Goal: Complete application form: Complete application form

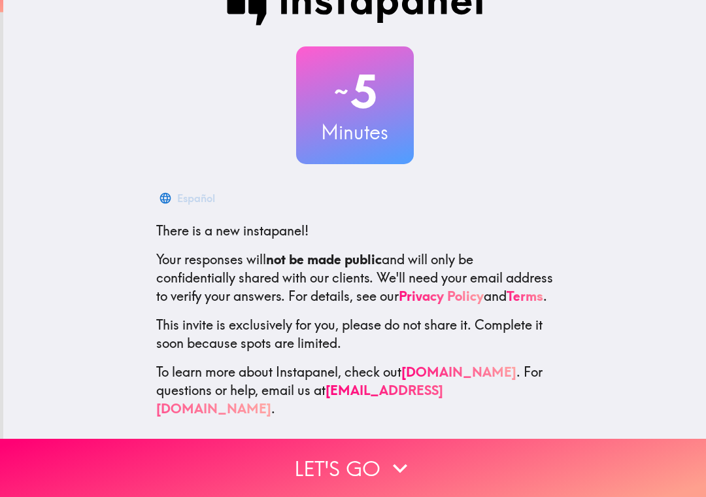
scroll to position [37, 0]
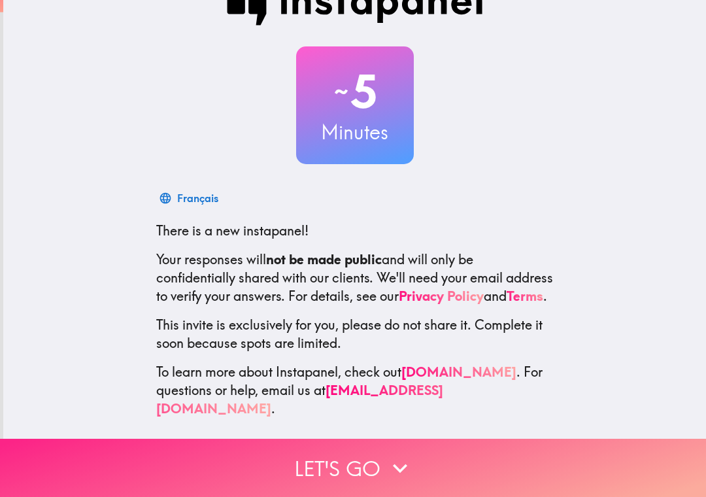
click at [375, 473] on button "Let's go" at bounding box center [353, 467] width 706 height 58
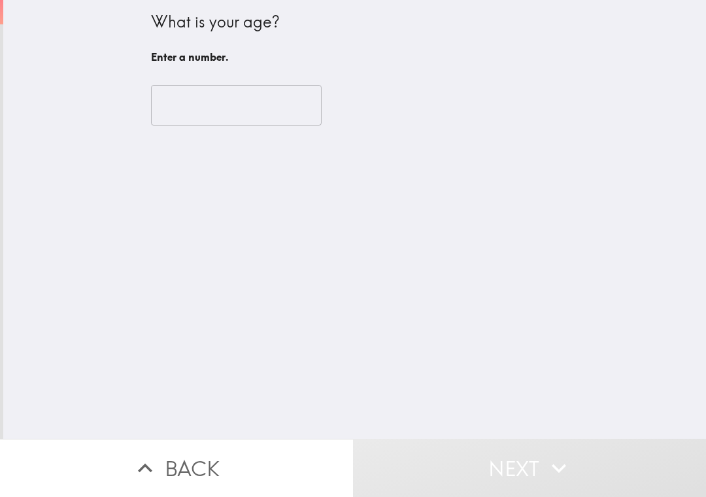
click at [293, 115] on input "number" at bounding box center [236, 105] width 171 height 41
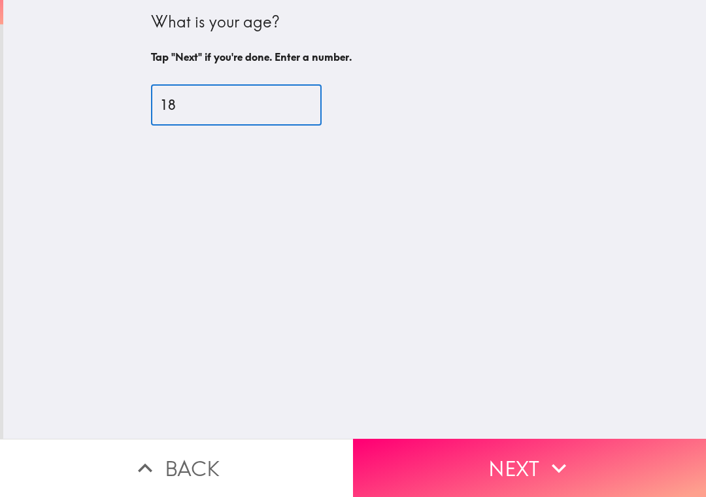
type input "18"
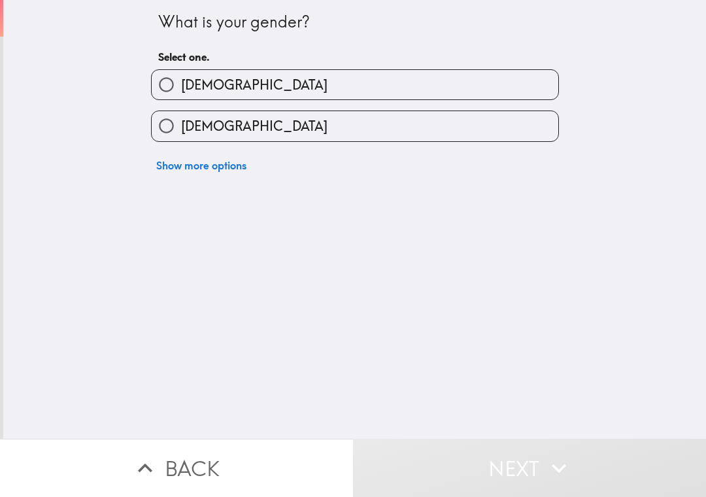
click at [439, 124] on label "[DEMOGRAPHIC_DATA]" at bounding box center [355, 125] width 406 height 29
click at [181, 124] on input "[DEMOGRAPHIC_DATA]" at bounding box center [166, 125] width 29 height 29
radio input "true"
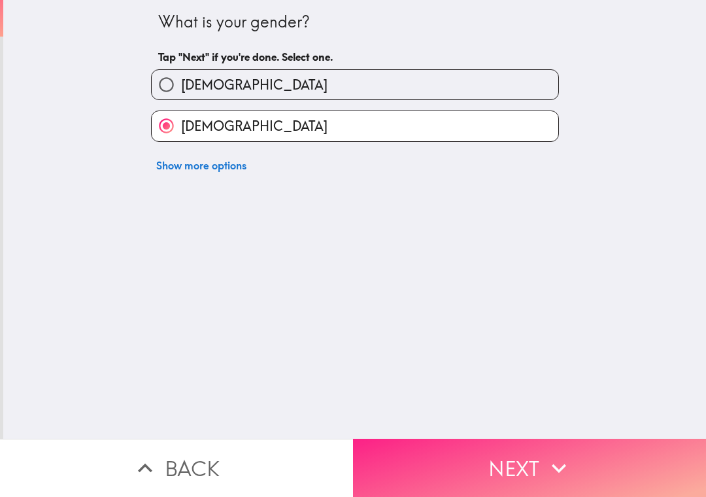
click at [455, 465] on button "Next" at bounding box center [529, 467] width 353 height 58
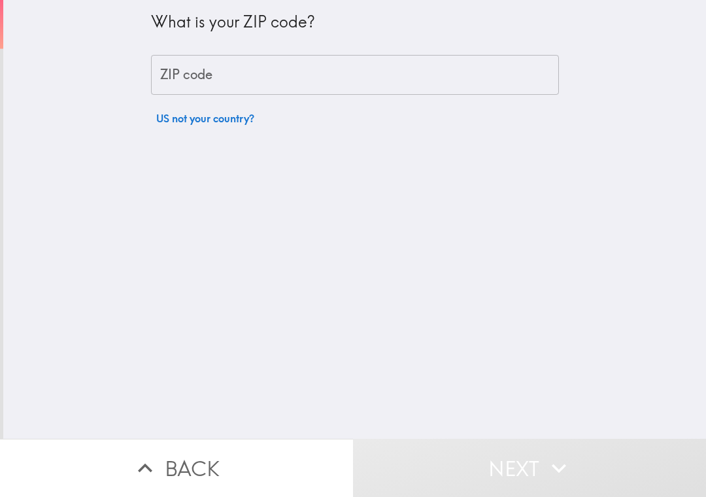
click at [459, 84] on input "ZIP code" at bounding box center [355, 75] width 408 height 41
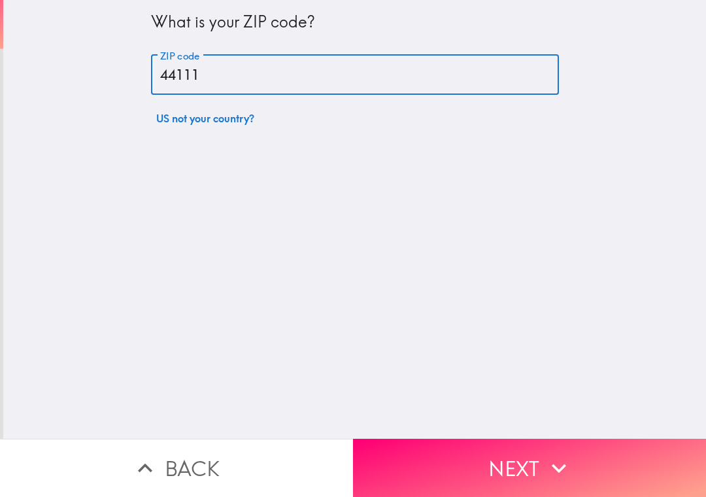
type input "44111"
click at [420, 133] on div "What is your ZIP code? ZIP code 44111 ZIP code US not your country?" at bounding box center [354, 219] width 702 height 438
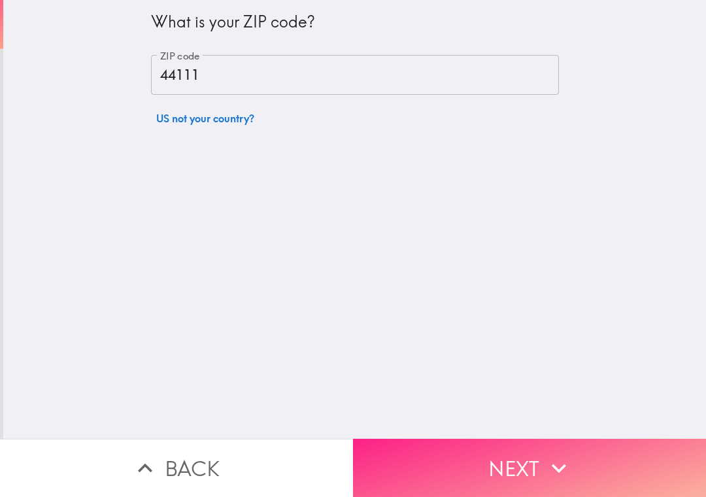
click at [475, 459] on button "Next" at bounding box center [529, 467] width 353 height 58
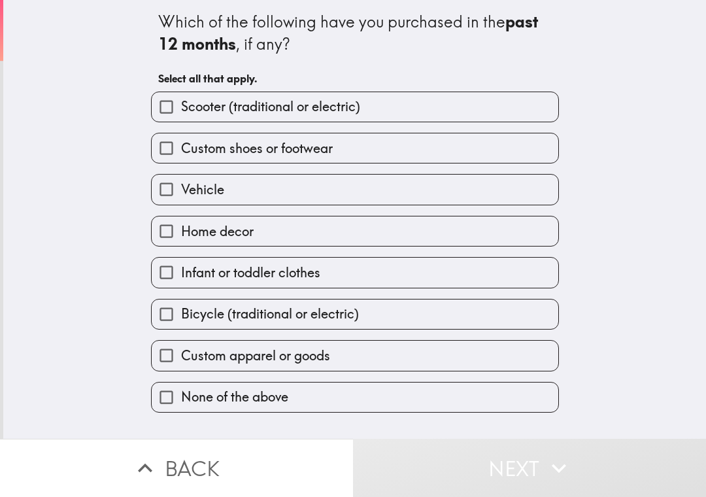
click at [412, 192] on label "Vehicle" at bounding box center [355, 188] width 406 height 29
click at [181, 192] on input "Vehicle" at bounding box center [166, 188] width 29 height 29
checkbox input "true"
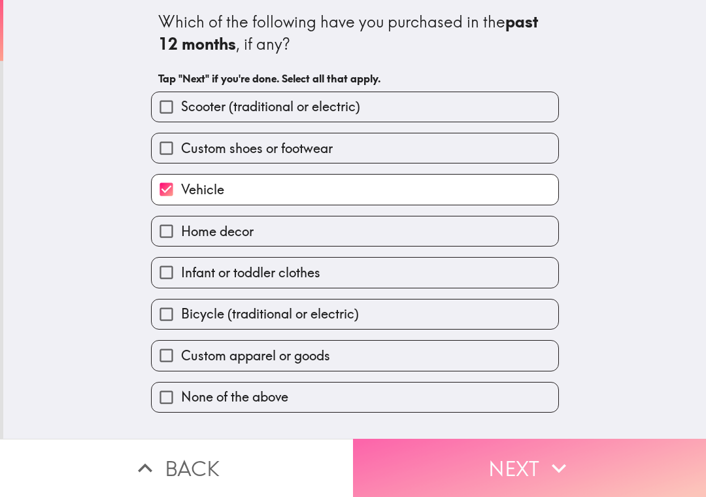
click at [444, 462] on button "Next" at bounding box center [529, 467] width 353 height 58
